Goal: Information Seeking & Learning: Learn about a topic

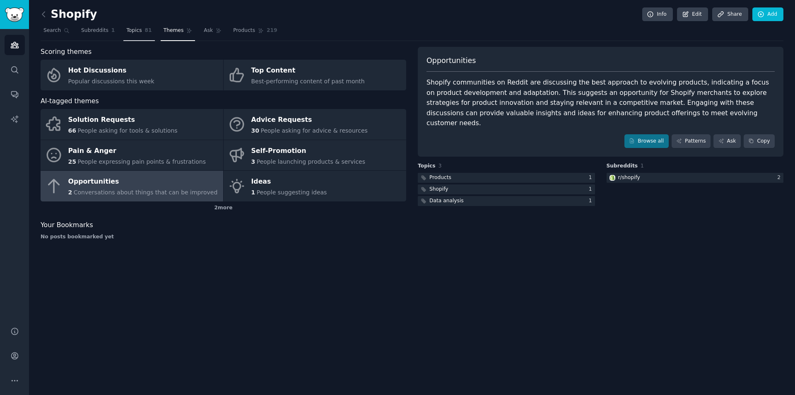
click at [133, 30] on span "Topics" at bounding box center [133, 30] width 15 height 7
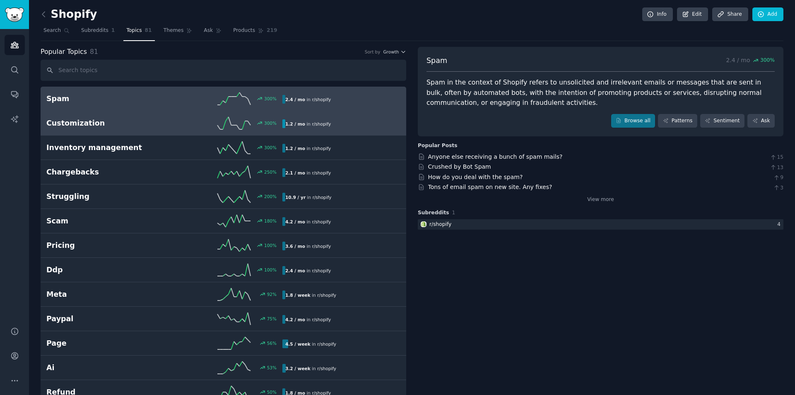
click at [94, 126] on h2 "Customization" at bounding box center [105, 123] width 118 height 10
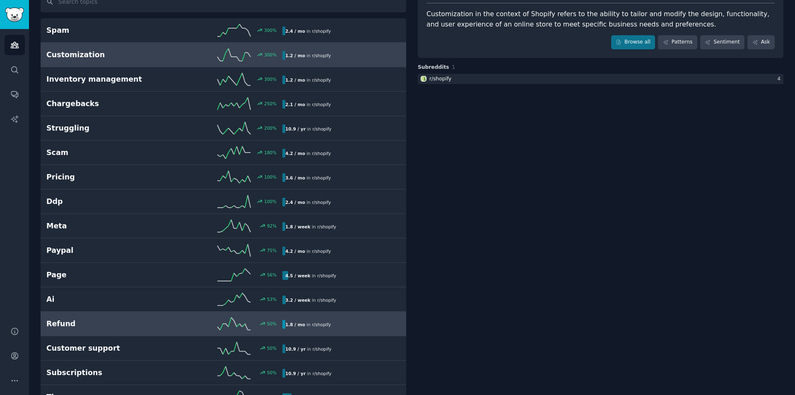
scroll to position [83, 0]
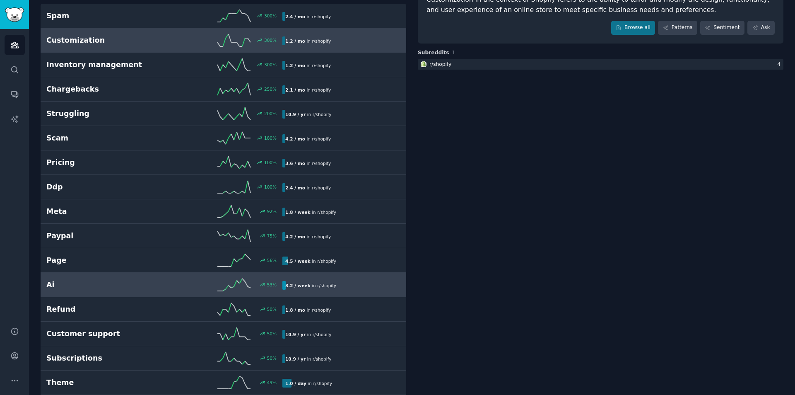
click at [113, 277] on link "Ai 53 % 3.2 / week in r/ shopify" at bounding box center [224, 285] width 366 height 24
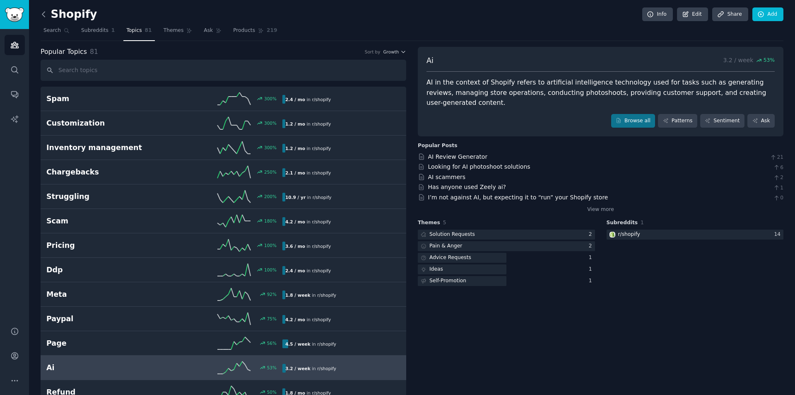
click at [45, 14] on icon at bounding box center [43, 14] width 9 height 9
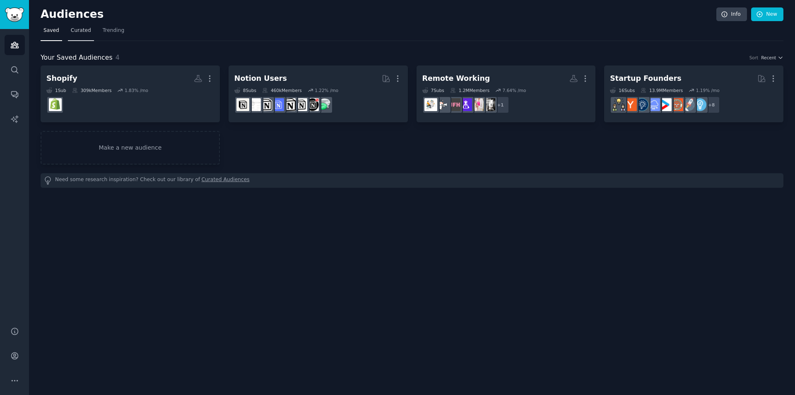
click at [80, 31] on span "Curated" at bounding box center [81, 30] width 20 height 7
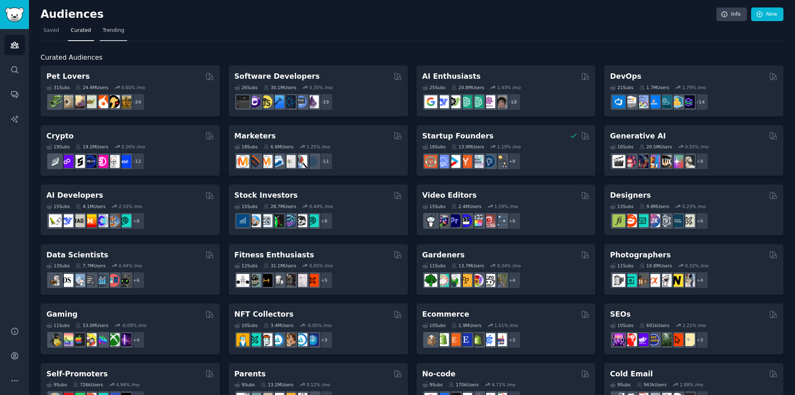
click at [106, 29] on span "Trending" at bounding box center [114, 30] width 22 height 7
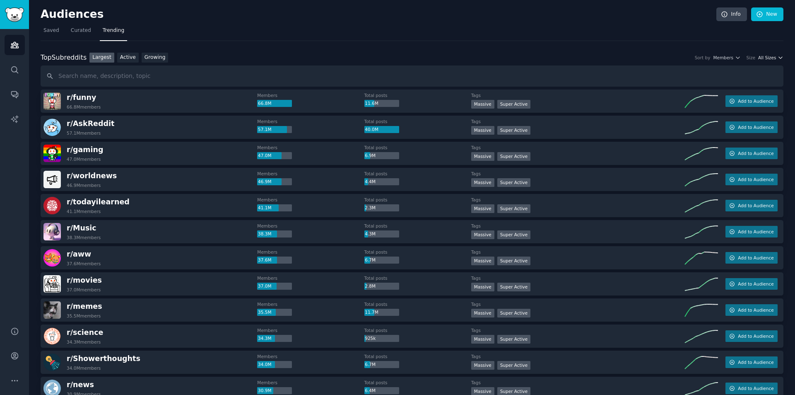
click at [767, 55] on span "All Sizes" at bounding box center [767, 58] width 18 height 6
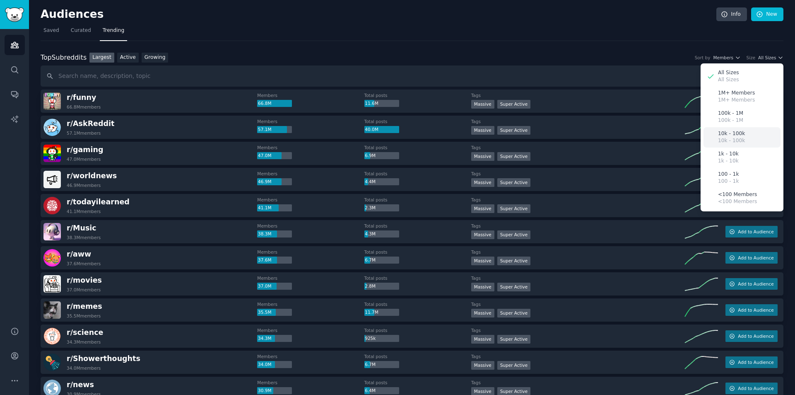
click at [734, 137] on p "10k - 100k" at bounding box center [731, 140] width 27 height 7
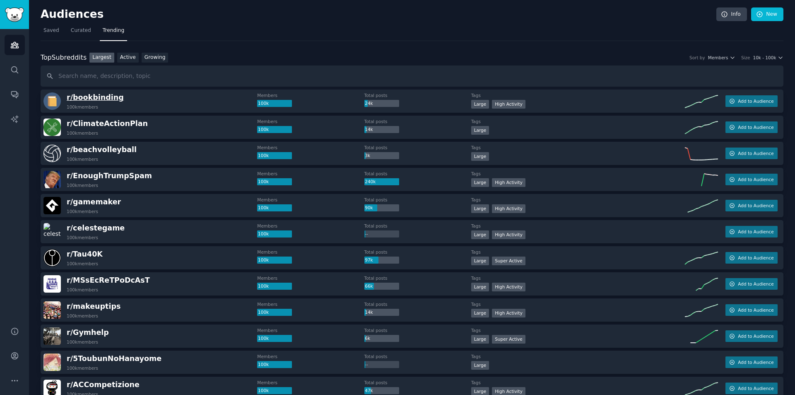
click at [89, 97] on span "r/ bookbinding" at bounding box center [95, 97] width 57 height 8
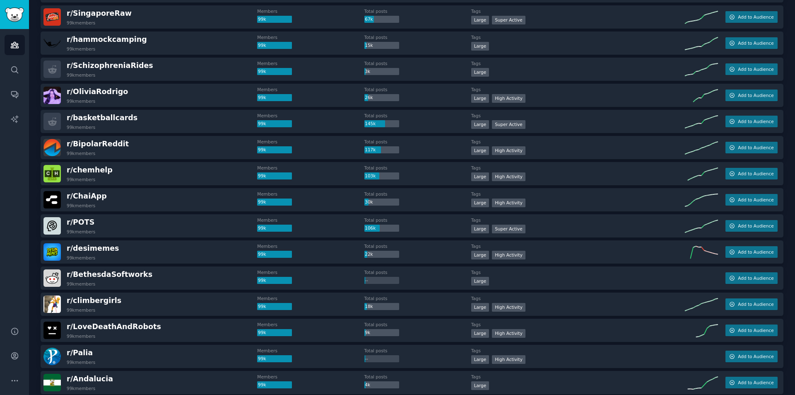
scroll to position [621, 0]
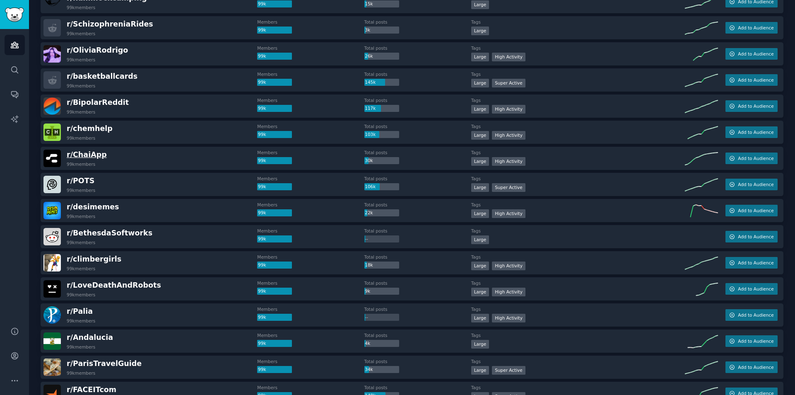
click at [92, 157] on span "r/ ChaiApp" at bounding box center [87, 154] width 40 height 8
click at [80, 155] on span "r/ ChaiApp" at bounding box center [87, 154] width 40 height 8
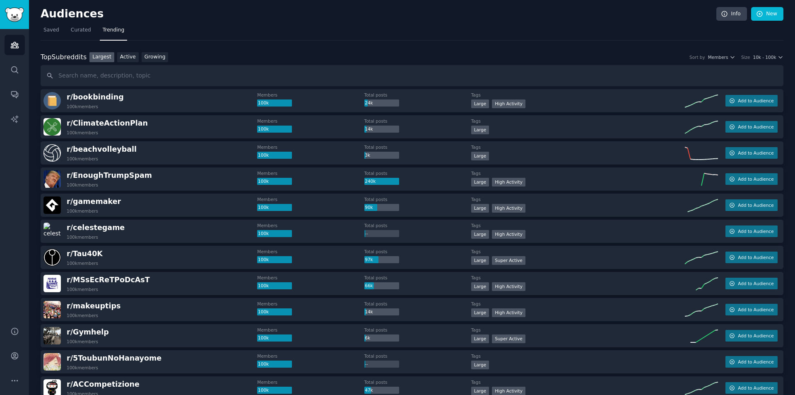
scroll to position [0, 0]
click at [130, 58] on link "Active" at bounding box center [128, 58] width 22 height 10
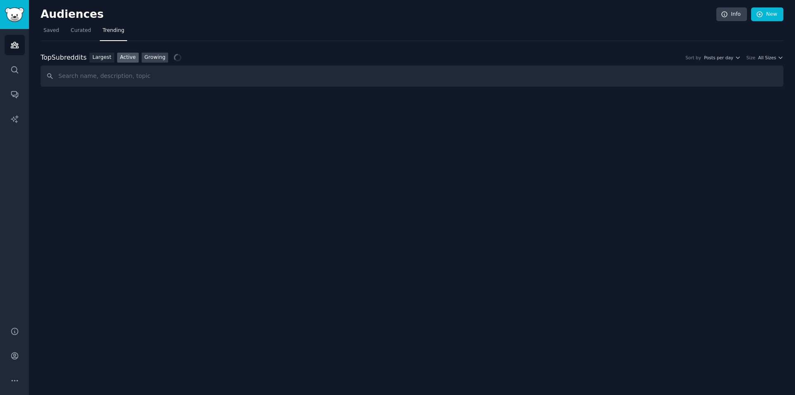
click at [148, 57] on link "Growing" at bounding box center [155, 58] width 27 height 10
click at [278, 28] on nav "Saved Curated Trending" at bounding box center [412, 32] width 743 height 17
click at [222, 135] on div "Audiences Info New Saved Curated Trending Top Subreddits Top Subreddits Largest…" at bounding box center [412, 197] width 766 height 395
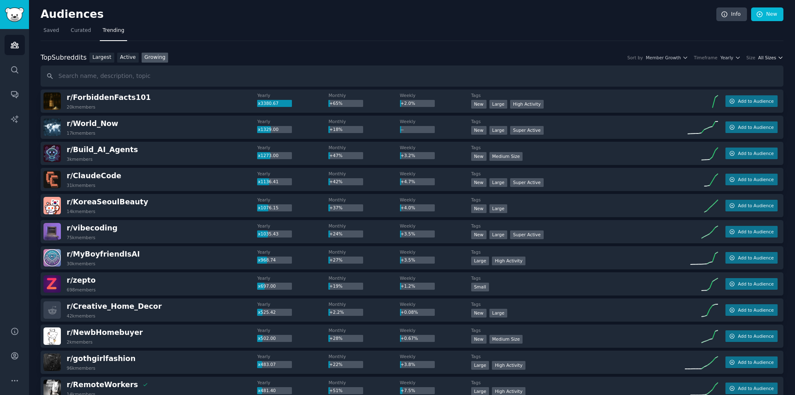
click at [767, 58] on span "All Sizes" at bounding box center [767, 58] width 18 height 6
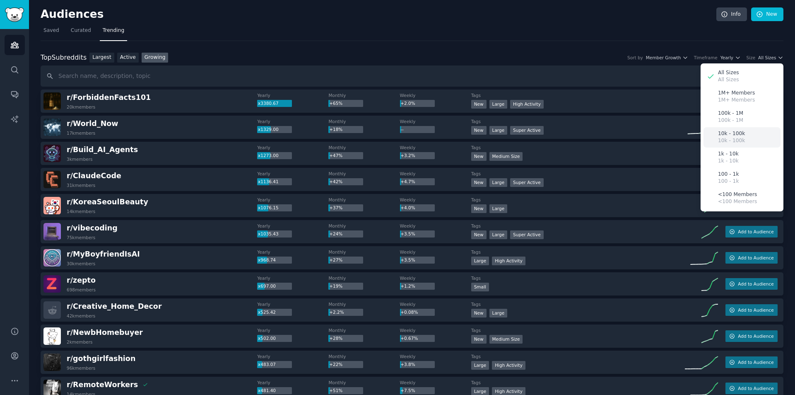
click at [725, 134] on p "10k - 100k" at bounding box center [731, 133] width 27 height 7
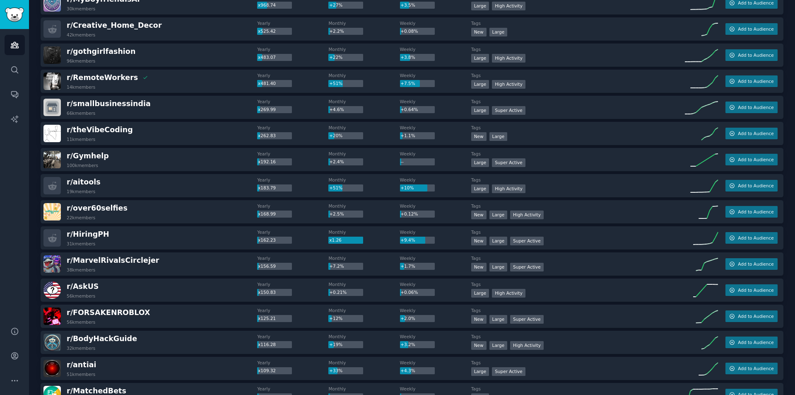
scroll to position [248, 0]
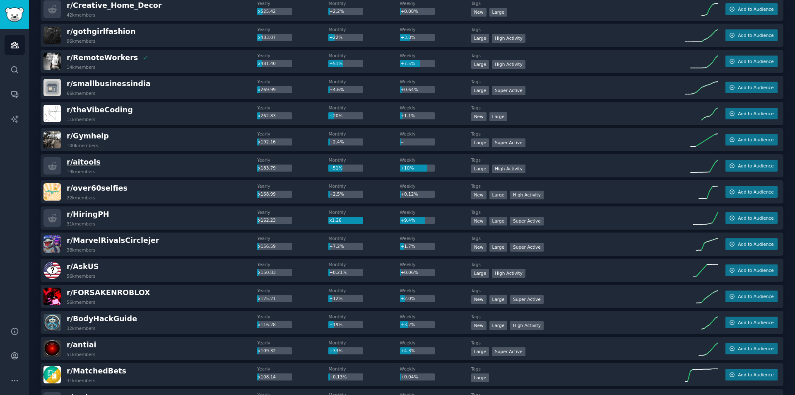
click at [88, 160] on span "r/ aitools" at bounding box center [84, 162] width 34 height 8
click at [748, 167] on span "Add to Audience" at bounding box center [756, 166] width 36 height 6
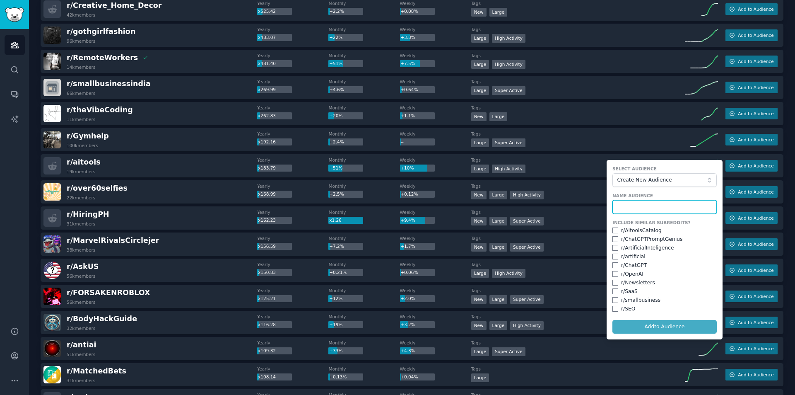
click at [660, 203] on input "text" at bounding box center [665, 207] width 104 height 14
type input "aitOOLS"
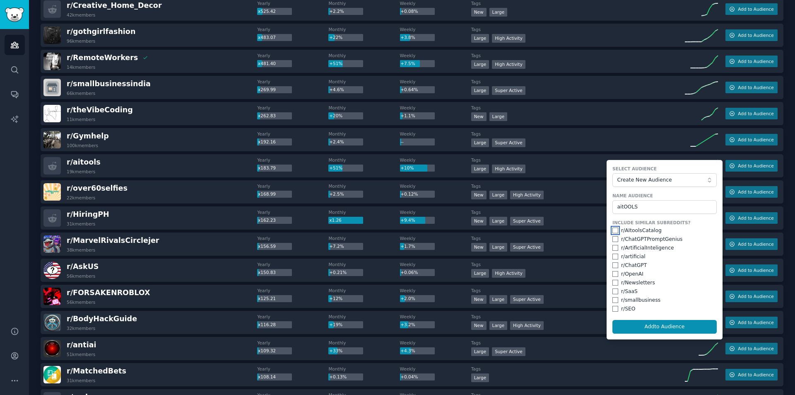
click at [613, 232] on input "checkbox" at bounding box center [616, 230] width 6 height 6
checkbox input "true"
click at [614, 240] on input "checkbox" at bounding box center [616, 239] width 6 height 6
checkbox input "true"
click at [614, 248] on input "checkbox" at bounding box center [616, 248] width 6 height 6
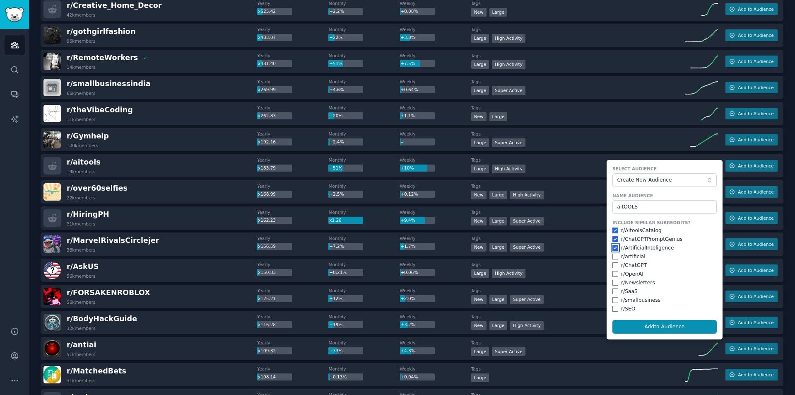
checkbox input "true"
click at [633, 326] on button "Add to Audience" at bounding box center [665, 327] width 104 height 14
checkbox input "false"
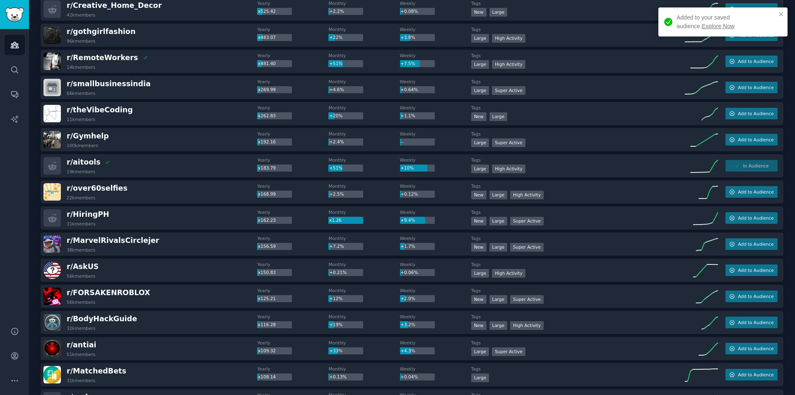
click at [702, 27] on link "Explore Now" at bounding box center [718, 26] width 33 height 7
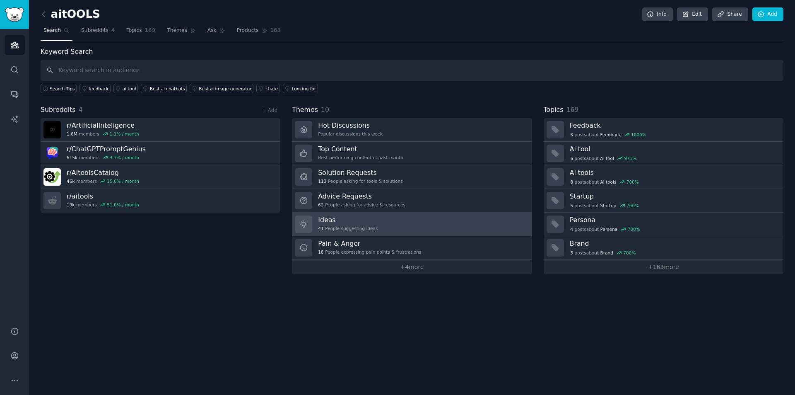
click at [387, 227] on link "Ideas 41 People suggesting ideas" at bounding box center [412, 224] width 240 height 24
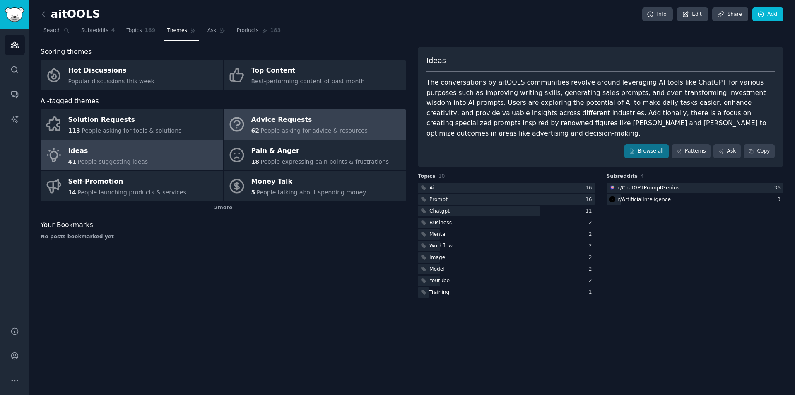
click at [305, 122] on div "Advice Requests" at bounding box center [309, 119] width 116 height 13
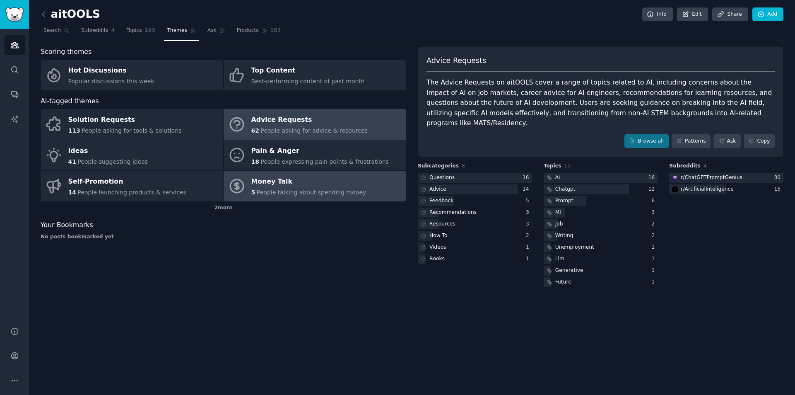
click at [304, 191] on span "People talking about spending money" at bounding box center [312, 192] width 110 height 7
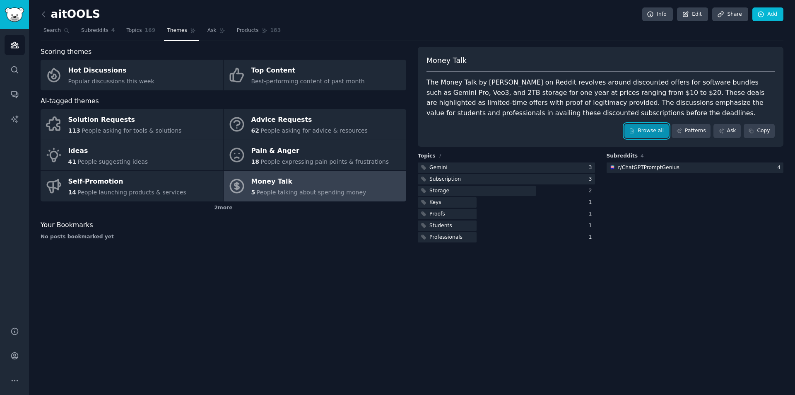
click at [657, 133] on link "Browse all" at bounding box center [647, 131] width 44 height 14
